Goal: Task Accomplishment & Management: Use online tool/utility

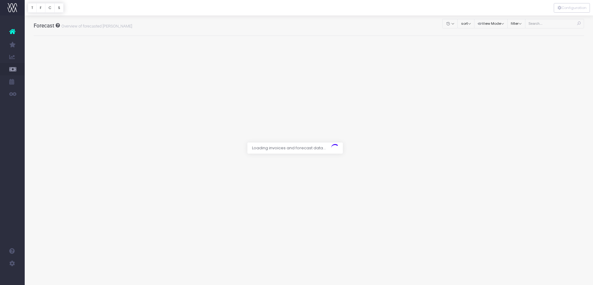
click at [540, 109] on div at bounding box center [296, 142] width 593 height 285
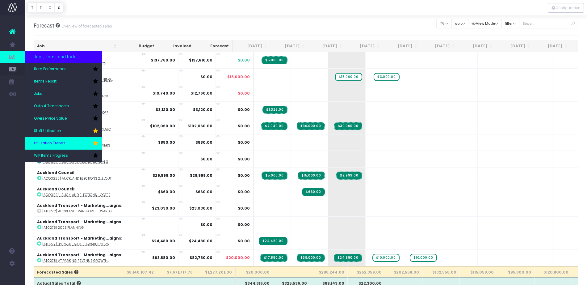
click at [55, 139] on link "Utilisation Trends" at bounding box center [63, 143] width 77 height 12
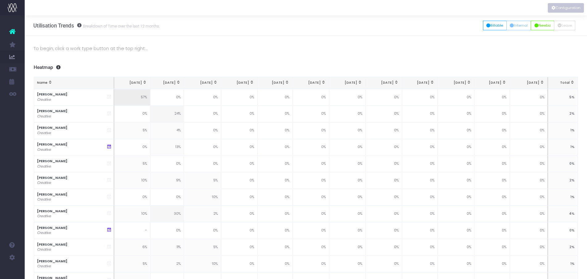
click at [564, 6] on button "Configuration" at bounding box center [566, 8] width 36 height 10
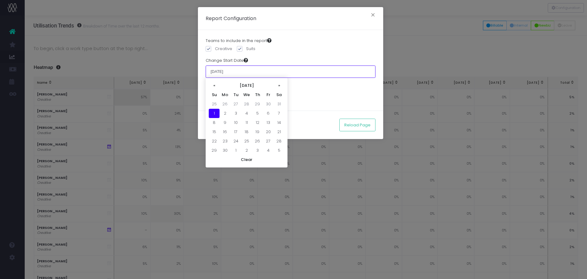
click at [219, 73] on input "01 June 2025" at bounding box center [291, 71] width 170 height 12
click at [213, 88] on th "«" at bounding box center [214, 85] width 11 height 9
click at [235, 104] on td "1" at bounding box center [235, 103] width 11 height 9
type input "[DATE]"
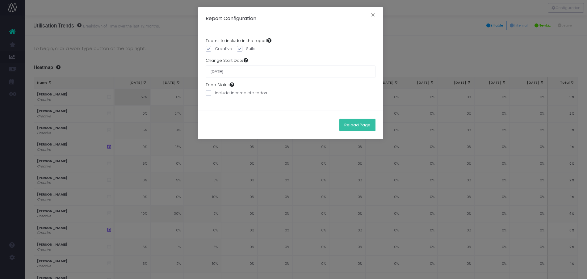
click at [351, 127] on button "Reload Page" at bounding box center [357, 125] width 36 height 12
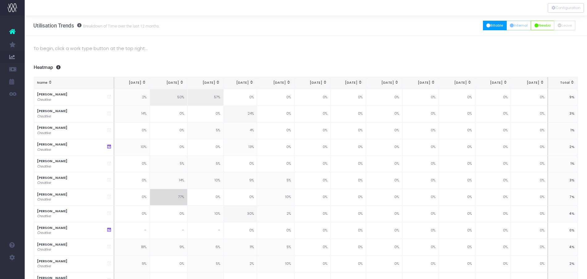
click at [486, 28] on button "Billable" at bounding box center [495, 26] width 24 height 10
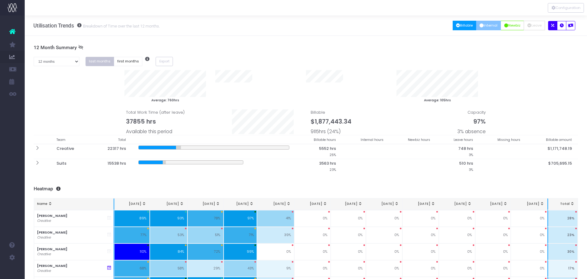
click at [478, 28] on button "Internal" at bounding box center [488, 26] width 25 height 10
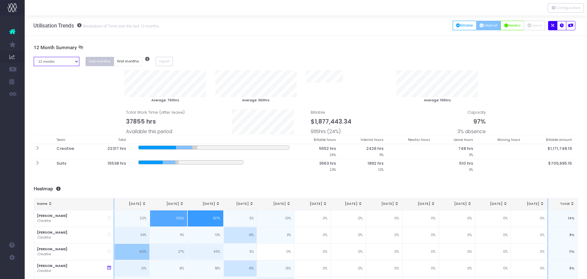
click at [65, 62] on select "1 month 2 months 3 months 4 months 5 months 6 months 7 months 8 months 9 months…" at bounding box center [57, 62] width 46 height 10
select select "four"
click at [34, 57] on select "1 month 2 months 3 months 4 months 5 months 6 months 7 months 8 months 9 months…" at bounding box center [57, 62] width 46 height 10
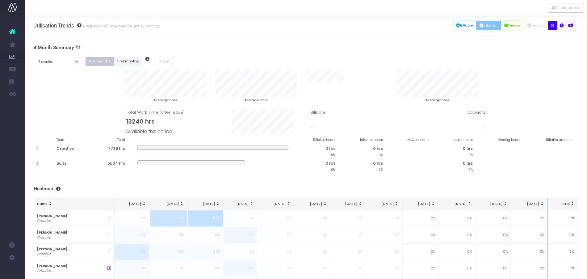
click at [129, 62] on button "first months" at bounding box center [128, 62] width 29 height 10
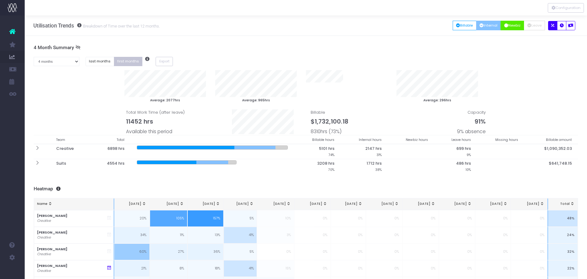
click at [507, 28] on button "Newbiz" at bounding box center [511, 26] width 23 height 10
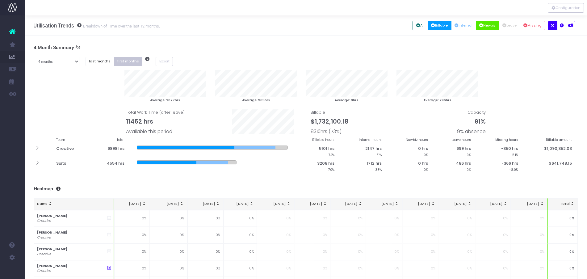
click at [434, 25] on button "Billable" at bounding box center [440, 26] width 24 height 10
